Goal: Download file/media

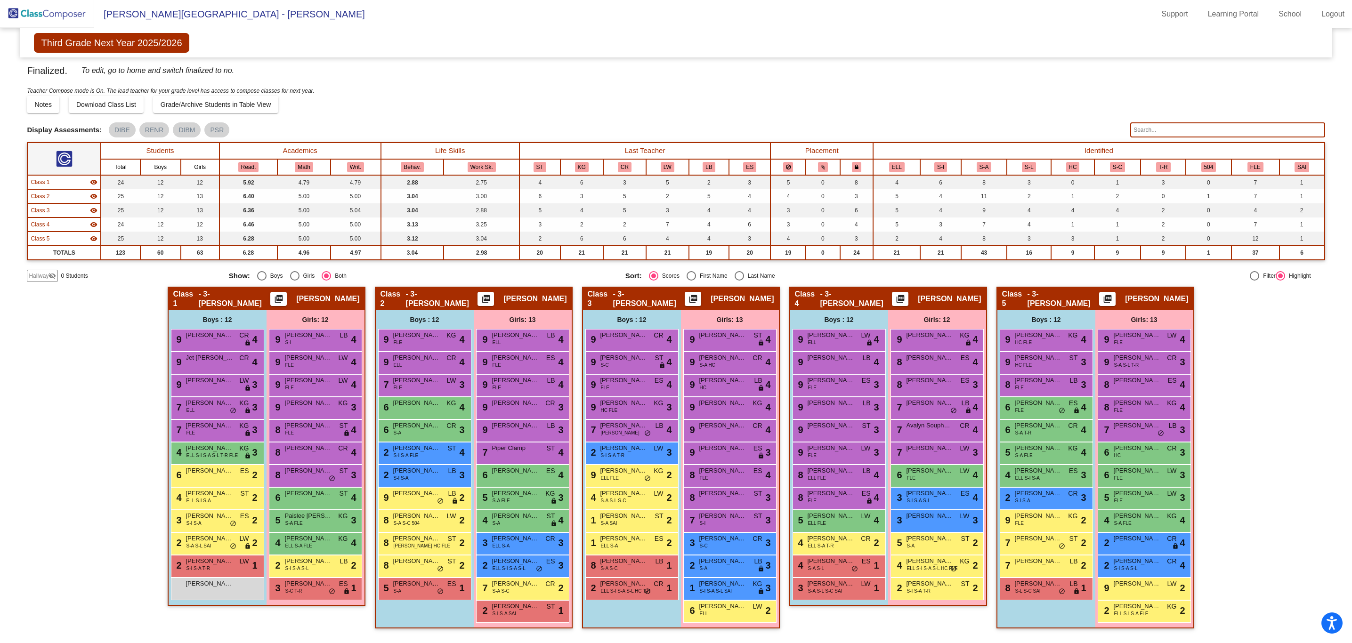
scroll to position [0, 0]
click at [71, 379] on div "Hallway - Hallway Class picture_as_pdf Add Student First Name Last Name Student…" at bounding box center [676, 462] width 1298 height 351
click at [72, 14] on img at bounding box center [47, 14] width 94 height 28
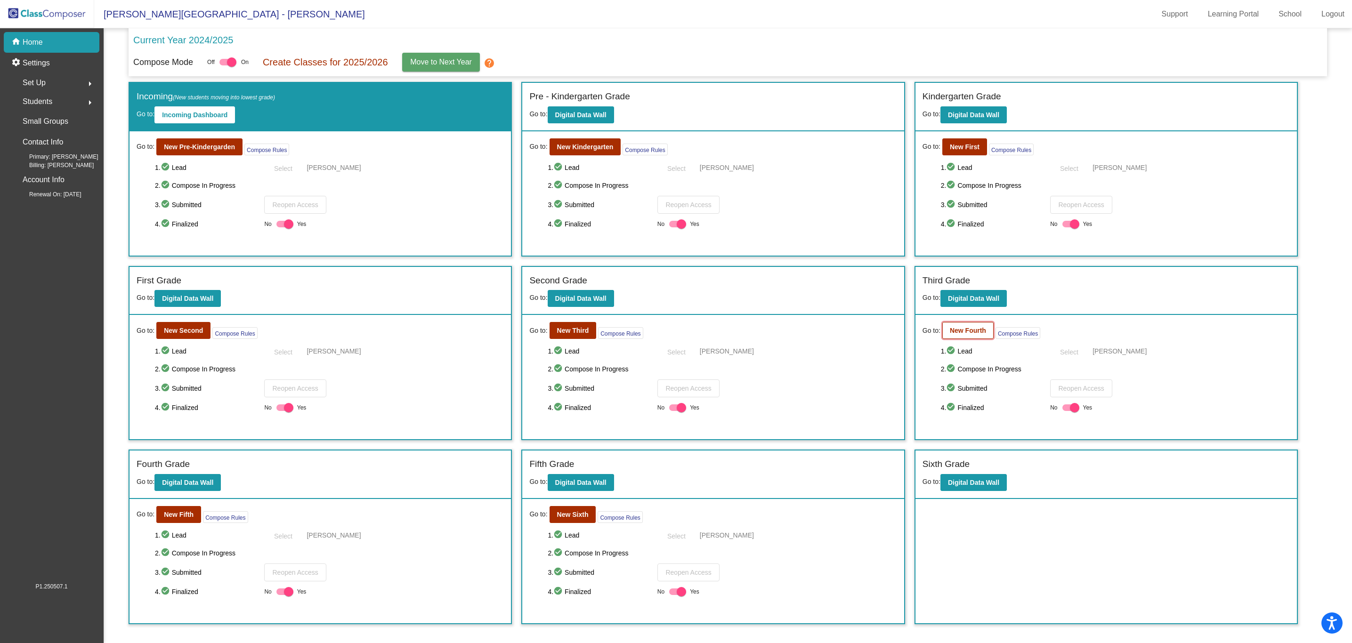
click at [976, 334] on b "New Fourth" at bounding box center [968, 331] width 36 height 8
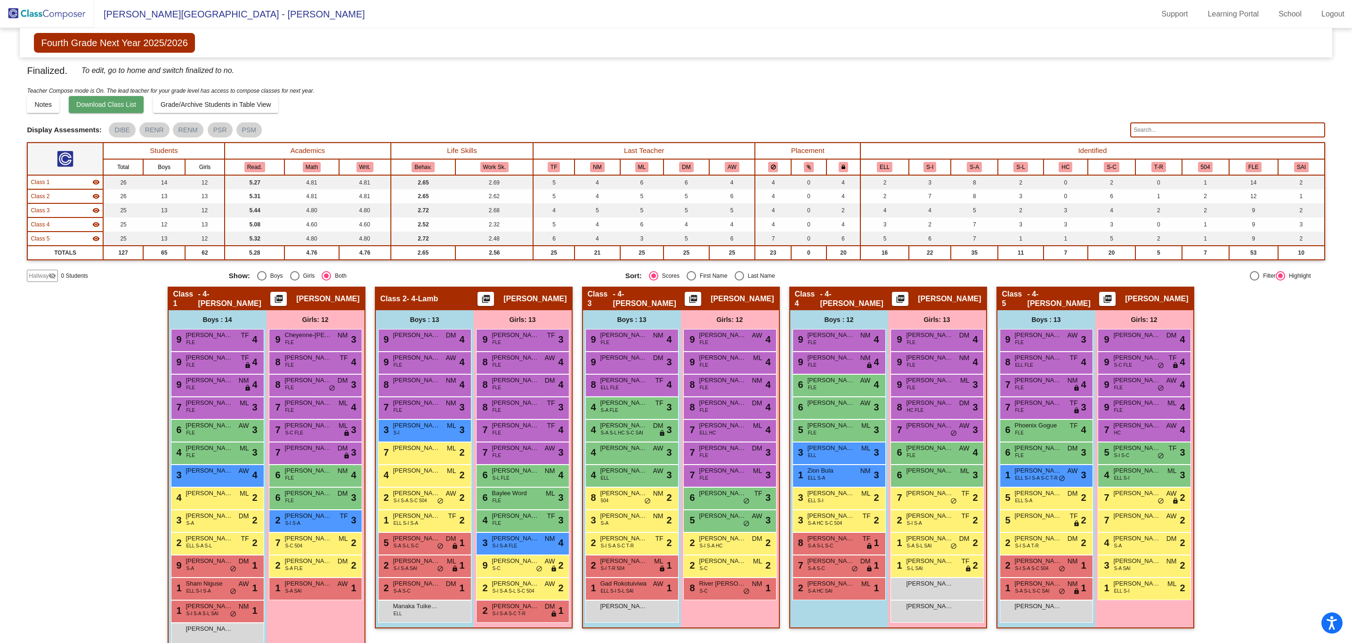
click at [109, 108] on button "Download Class List" at bounding box center [106, 104] width 75 height 17
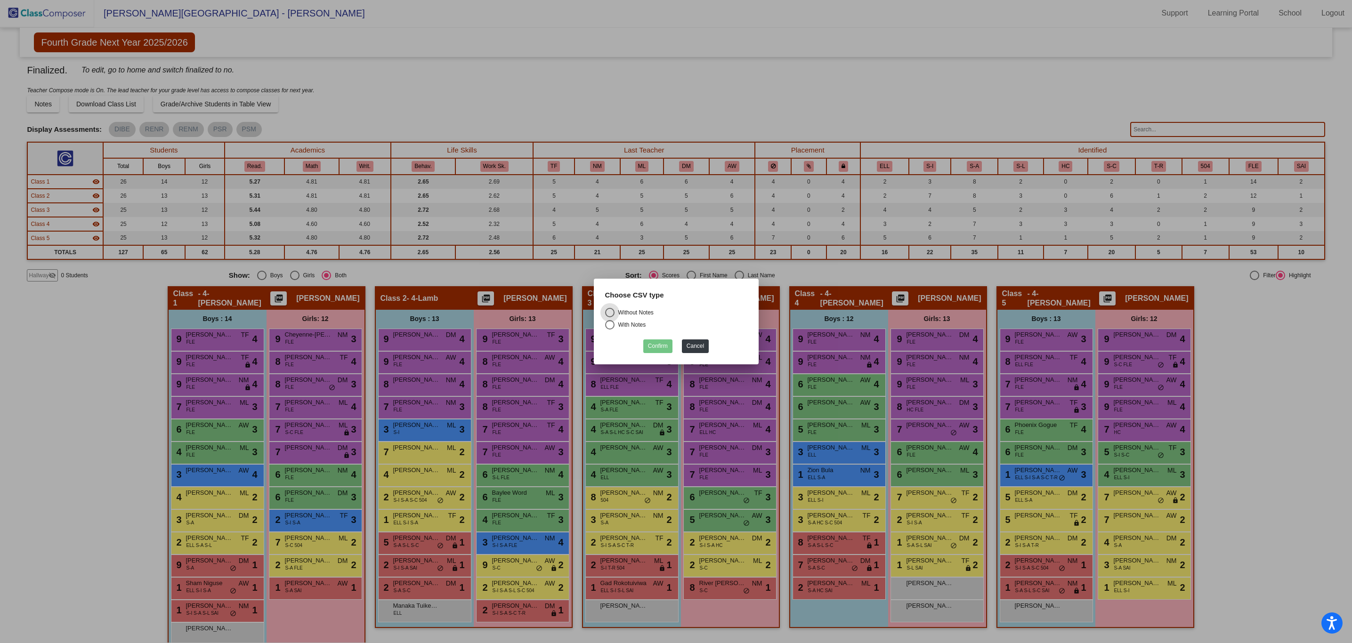
click at [609, 325] on div "Select an option" at bounding box center [609, 324] width 9 height 9
click at [609, 330] on input "With Notes" at bounding box center [609, 330] width 0 height 0
radio input "true"
click at [665, 348] on button "Confirm" at bounding box center [657, 347] width 29 height 14
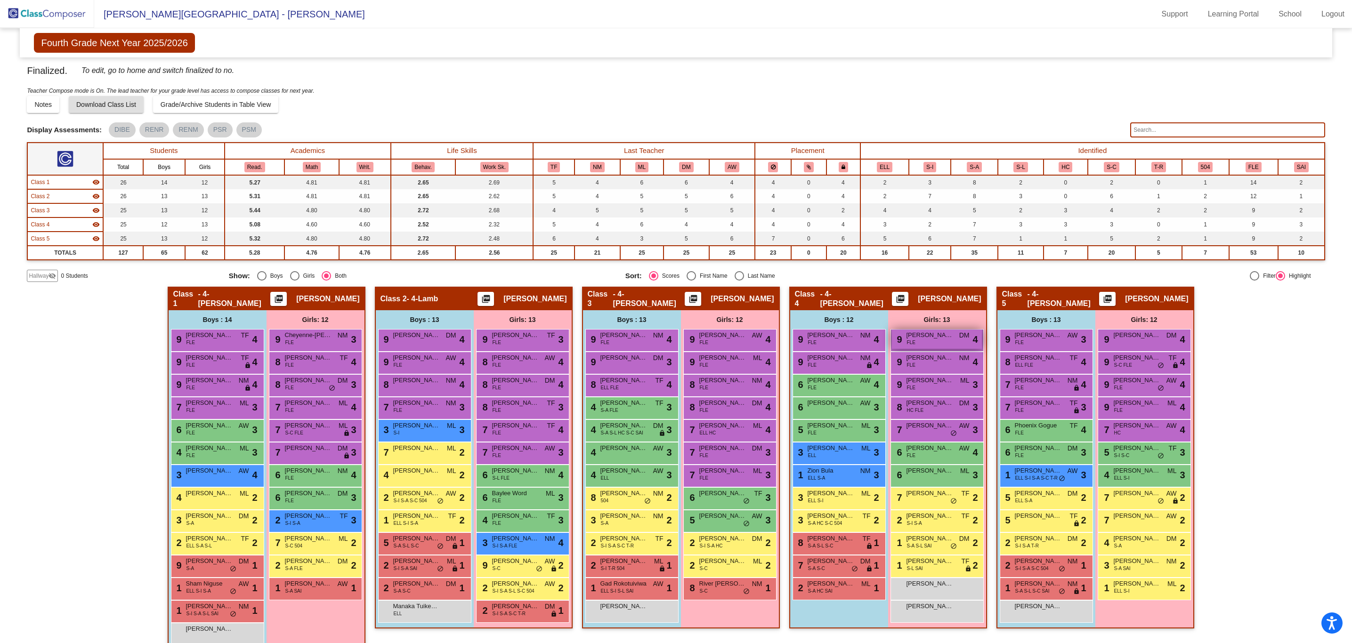
scroll to position [0, 0]
